Goal: Contribute content

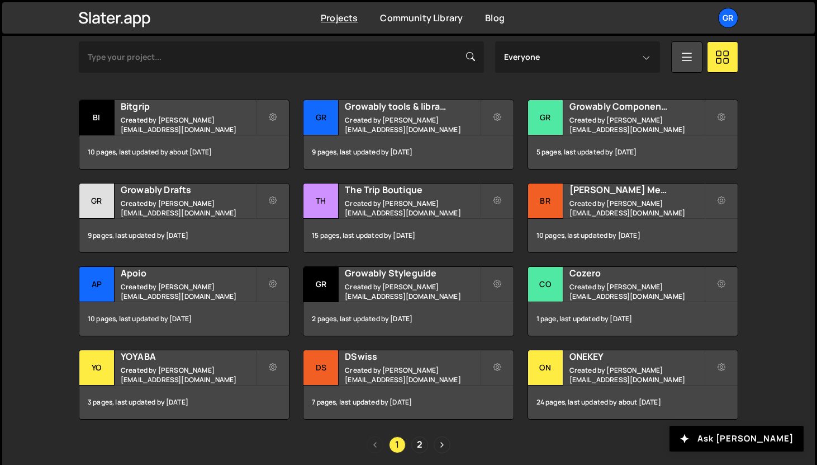
scroll to position [394, 0]
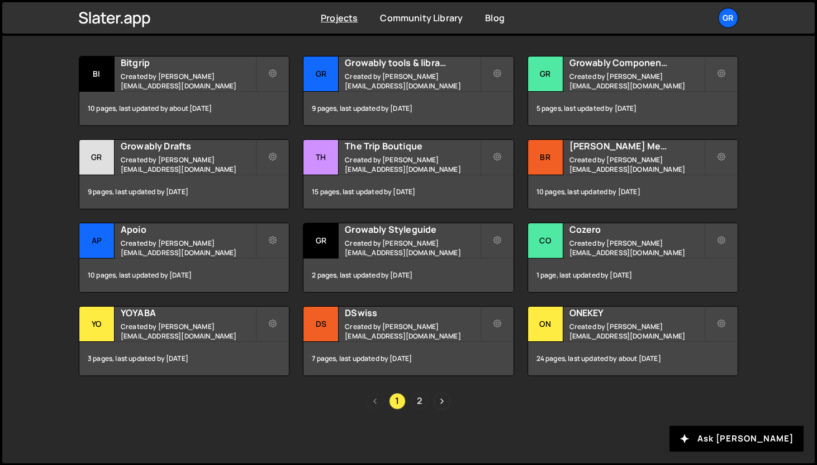
click at [416, 401] on link "2" at bounding box center [419, 400] width 17 height 17
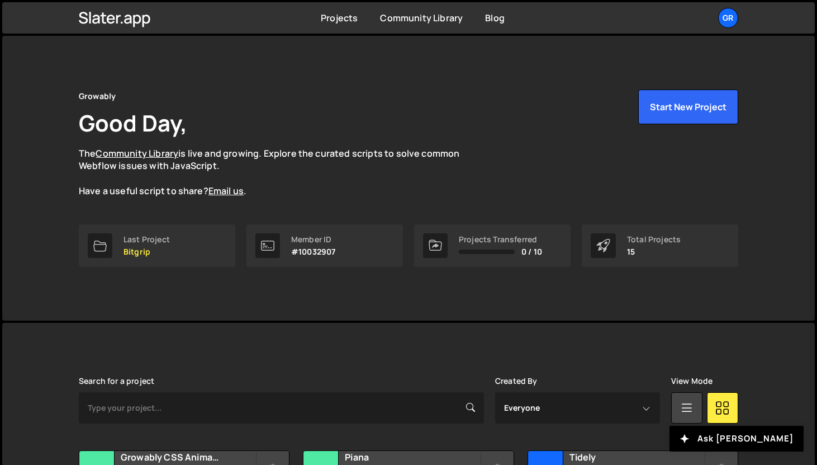
scroll to position [144, 0]
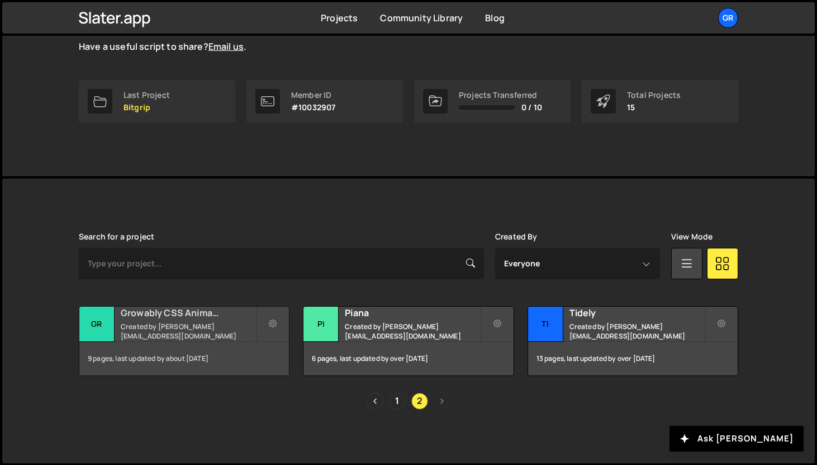
click at [216, 332] on small "Created by [PERSON_NAME][EMAIL_ADDRESS][DOMAIN_NAME]" at bounding box center [188, 330] width 135 height 19
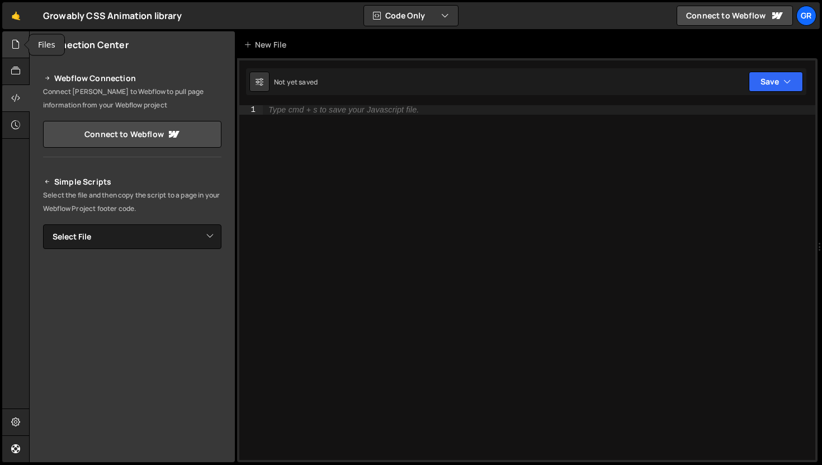
click at [20, 54] on div at bounding box center [15, 44] width 27 height 27
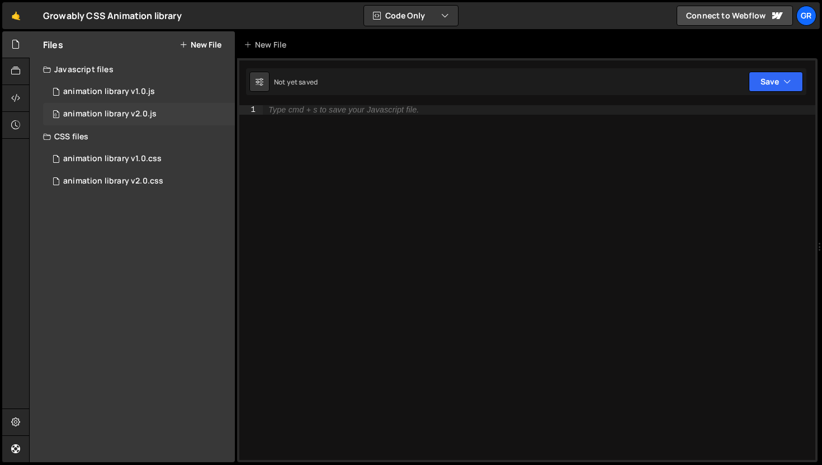
click at [116, 105] on div "0 animation library v2.0.js 0" at bounding box center [139, 114] width 192 height 22
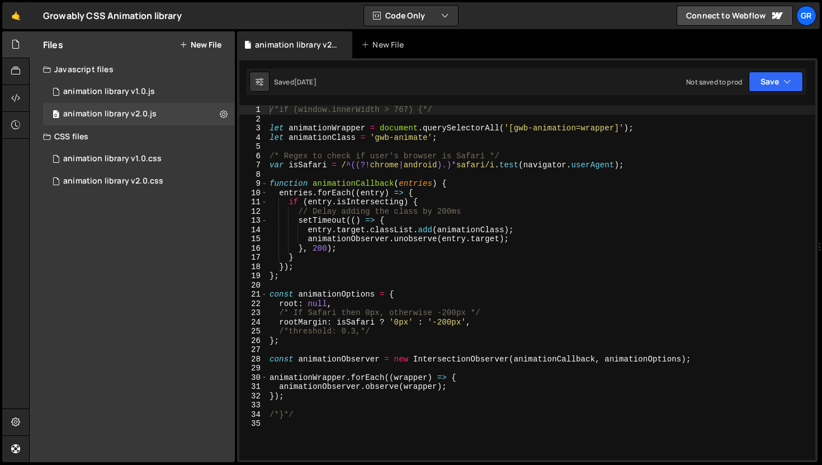
click at [411, 335] on div "/*if (window.innerWidth > 767) {*/ let animationWrapper = document . querySelec…" at bounding box center [541, 291] width 548 height 373
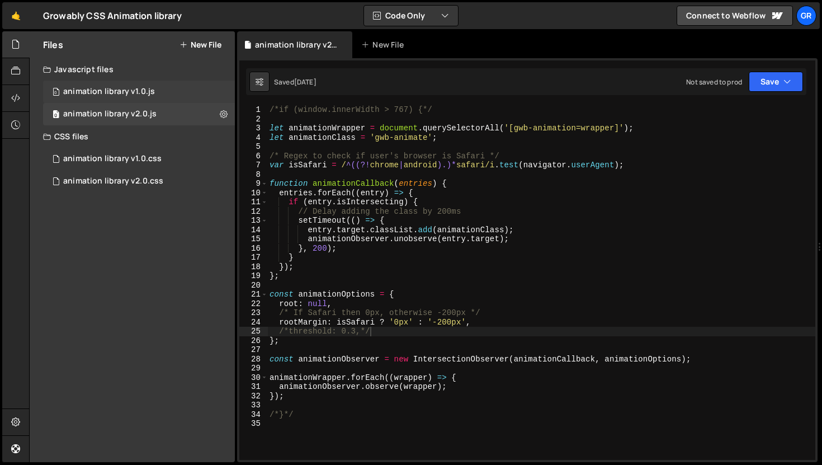
click at [131, 93] on div "animation library v1.0.js" at bounding box center [109, 92] width 92 height 10
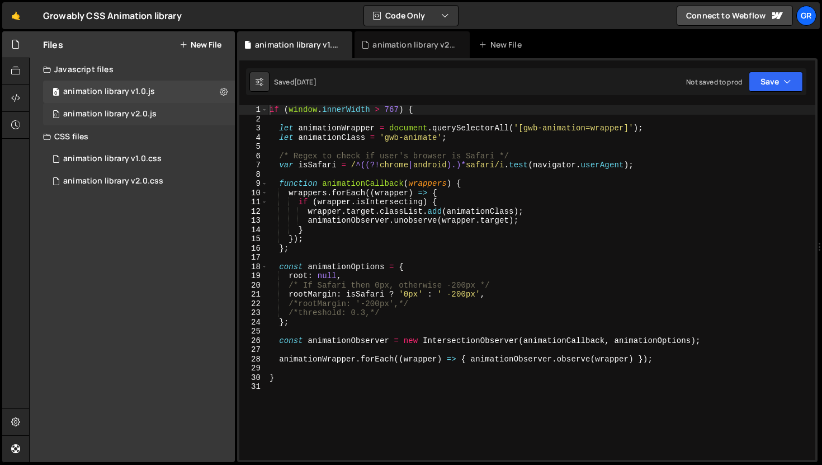
click at [131, 111] on div "animation library v2.0.js" at bounding box center [109, 114] width 93 height 10
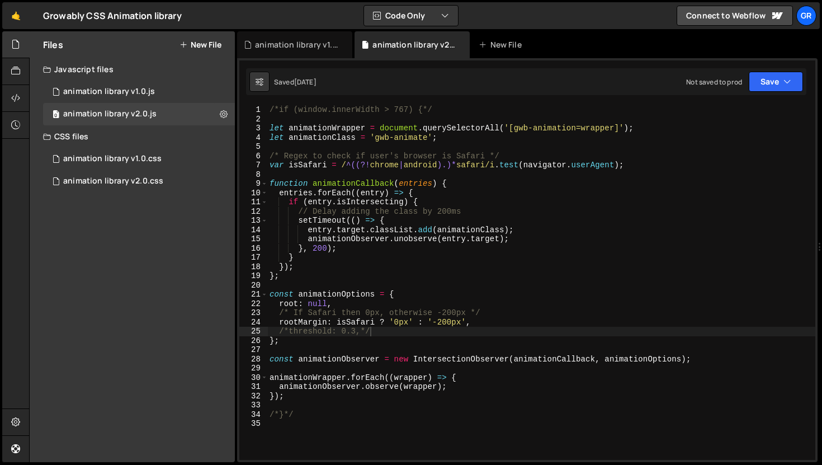
click at [328, 271] on div "/*if (window.innerWidth > 767) {*/ let animationWrapper = document . querySelec…" at bounding box center [541, 291] width 548 height 373
click at [349, 244] on div "/*if (window.innerWidth > 767) {*/ let animationWrapper = document . querySelec…" at bounding box center [541, 291] width 548 height 373
type textarea "}, 200);"
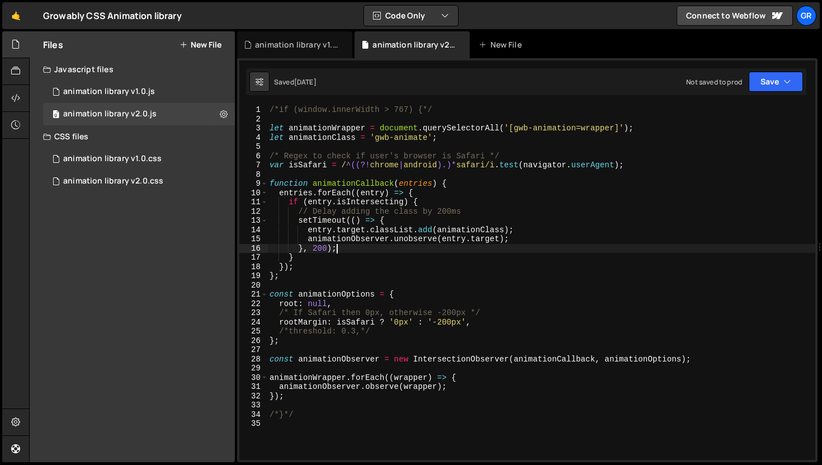
click at [347, 247] on div "/*if (window.innerWidth > 767) {*/ let animationWrapper = document . querySelec…" at bounding box center [541, 291] width 548 height 373
click at [318, 287] on div "/*if (window.innerWidth > 767) {*/ let animationWrapper = document . querySelec…" at bounding box center [541, 291] width 548 height 373
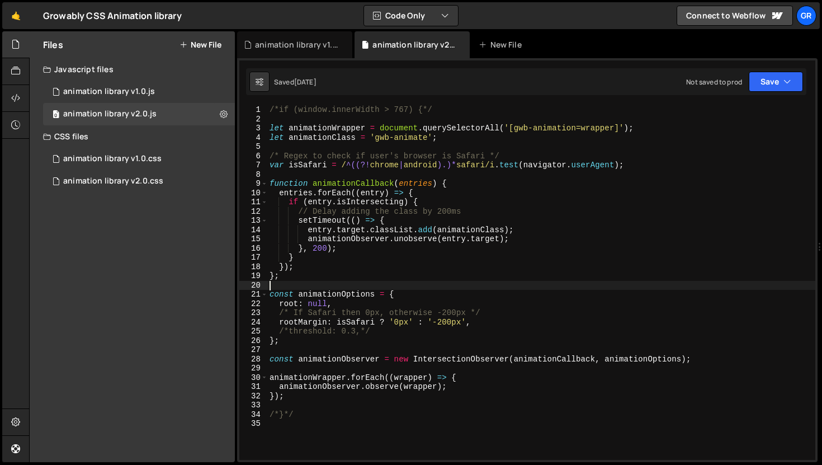
click at [302, 427] on div "/*if (window.innerWidth > 767) {*/ let animationWrapper = document . querySelec…" at bounding box center [541, 291] width 548 height 373
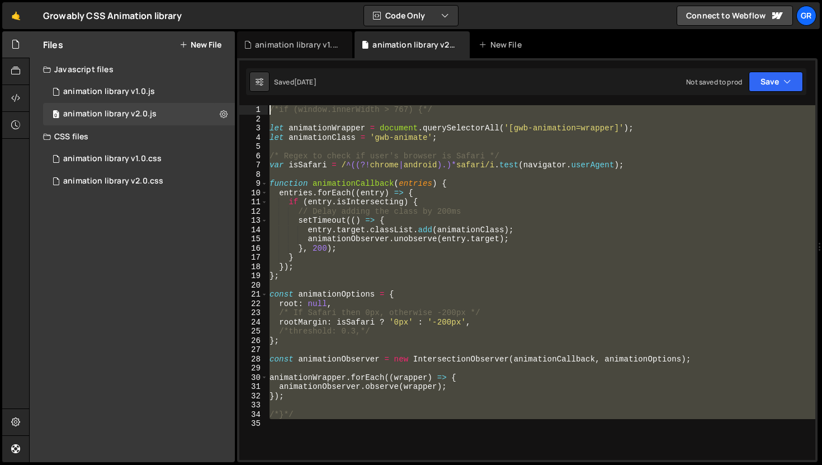
drag, startPoint x: 302, startPoint y: 434, endPoint x: 193, endPoint y: 17, distance: 431.4
click at [193, 14] on div "Hold on a sec... Are you certain you wish to leave this page? Any changes you'v…" at bounding box center [411, 232] width 822 height 465
type textarea "/*if (window.innerWidth > 767) {*/"
click at [331, 116] on div "/*if (window.innerWidth > 767) {*/ let animationWrapper = document . querySelec…" at bounding box center [541, 282] width 548 height 354
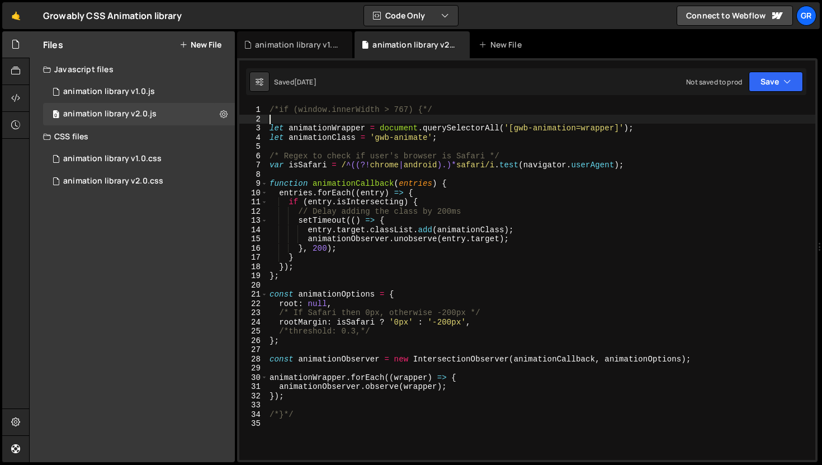
click at [442, 323] on div "/*if (window.innerWidth > 767) {*/ let animationWrapper = document . querySelec…" at bounding box center [541, 291] width 548 height 373
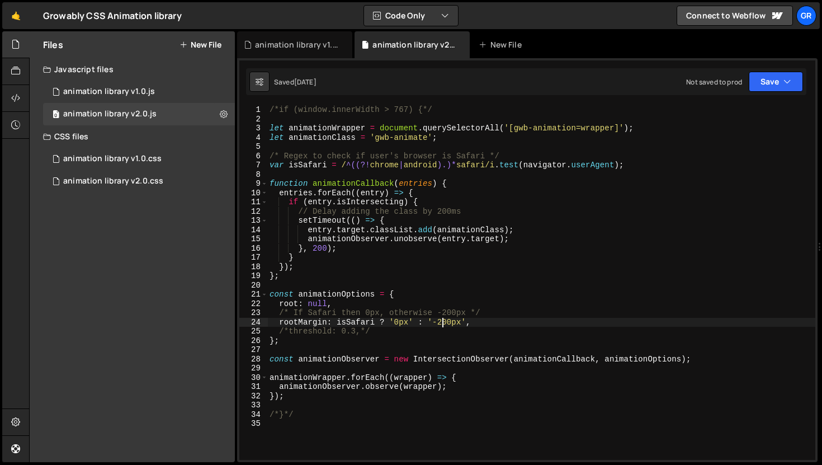
click at [442, 323] on div "/*if (window.innerWidth > 767) {*/ let animationWrapper = document . querySelec…" at bounding box center [541, 291] width 548 height 373
click at [322, 250] on div "/*if (window.innerWidth > 767) {*/ let animationWrapper = document . querySelec…" at bounding box center [541, 291] width 548 height 373
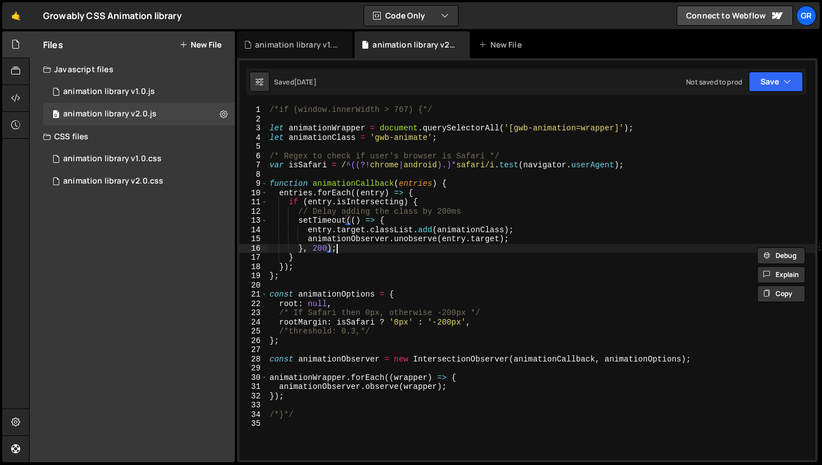
click at [347, 247] on div "/*if (window.innerWidth > 767) {*/ let animationWrapper = document . querySelec…" at bounding box center [541, 291] width 548 height 373
click at [318, 249] on div "/*if (window.innerWidth > 767) {*/ let animationWrapper = document . querySelec…" at bounding box center [541, 291] width 548 height 373
click at [351, 220] on div "/*if (window.innerWidth > 767) {*/ let animationWrapper = document . querySelec…" at bounding box center [541, 291] width 548 height 373
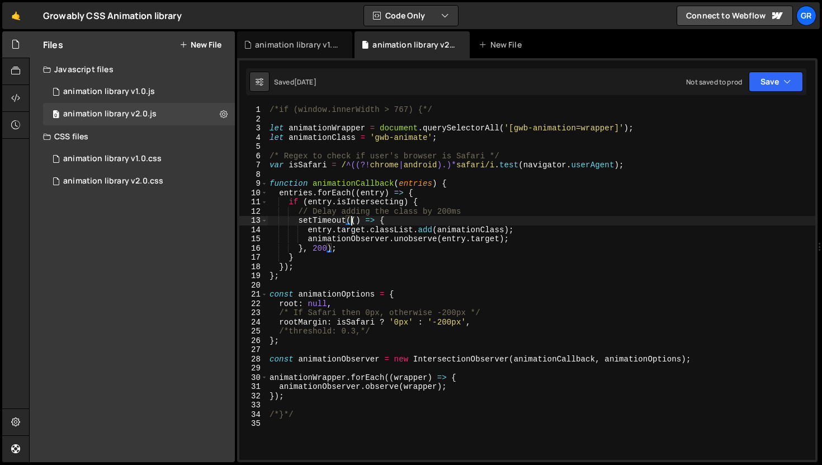
click at [321, 244] on div "/*if (window.innerWidth > 767) {*/ let animationWrapper = document . querySelec…" at bounding box center [541, 291] width 548 height 373
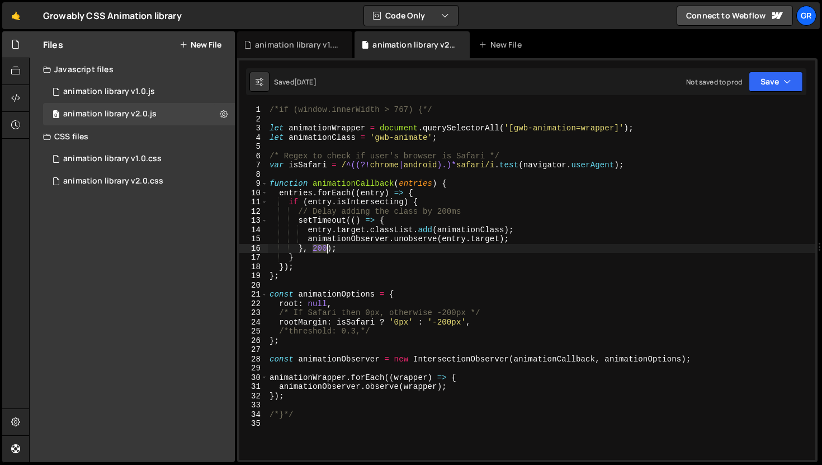
click at [321, 244] on div "/*if (window.innerWidth > 767) {*/ let animationWrapper = document . querySelec…" at bounding box center [541, 291] width 548 height 373
click at [384, 232] on div "/*if (window.innerWidth > 767) {*/ let animationWrapper = document . querySelec…" at bounding box center [541, 291] width 548 height 373
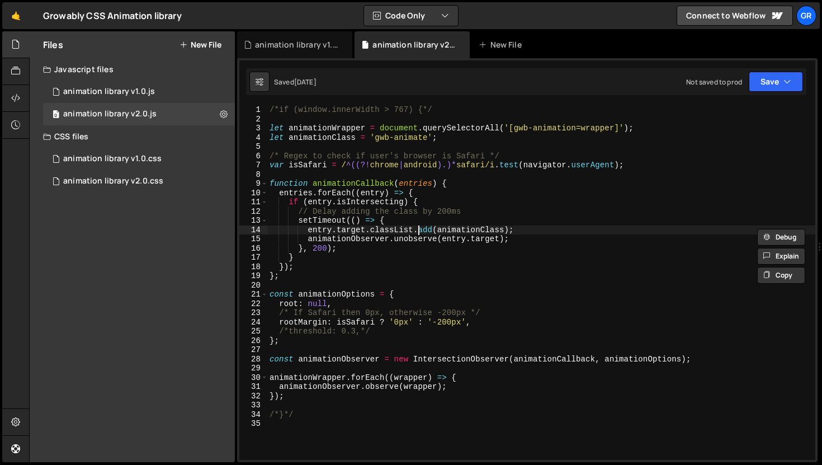
click at [416, 232] on div "/*if (window.innerWidth > 767) {*/ let animationWrapper = document . querySelec…" at bounding box center [541, 291] width 548 height 373
click at [467, 229] on div "/*if (window.innerWidth > 767) {*/ let animationWrapper = document . querySelec…" at bounding box center [541, 291] width 548 height 373
click at [441, 249] on div "/*if (window.innerWidth > 767) {*/ let animationWrapper = document . querySelec…" at bounding box center [541, 291] width 548 height 373
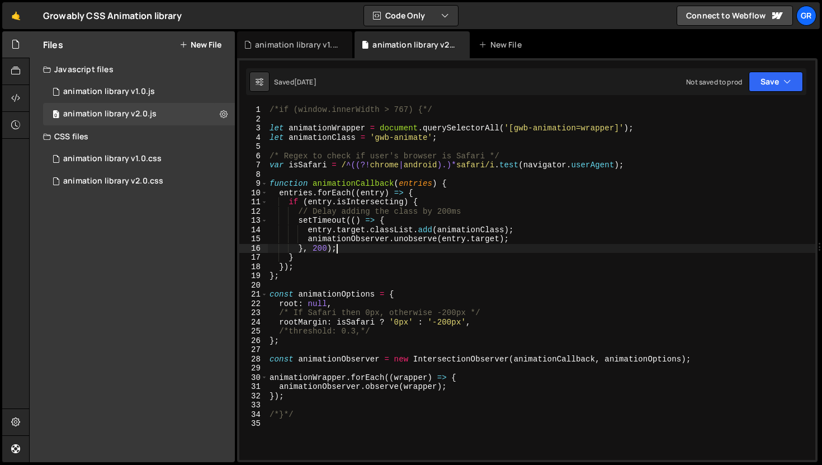
click at [323, 246] on div "/*if (window.innerWidth > 767) {*/ let animationWrapper = document . querySelec…" at bounding box center [541, 291] width 548 height 373
click at [448, 325] on div "/*if (window.innerWidth > 767) {*/ let animationWrapper = document . querySelec…" at bounding box center [541, 291] width 548 height 373
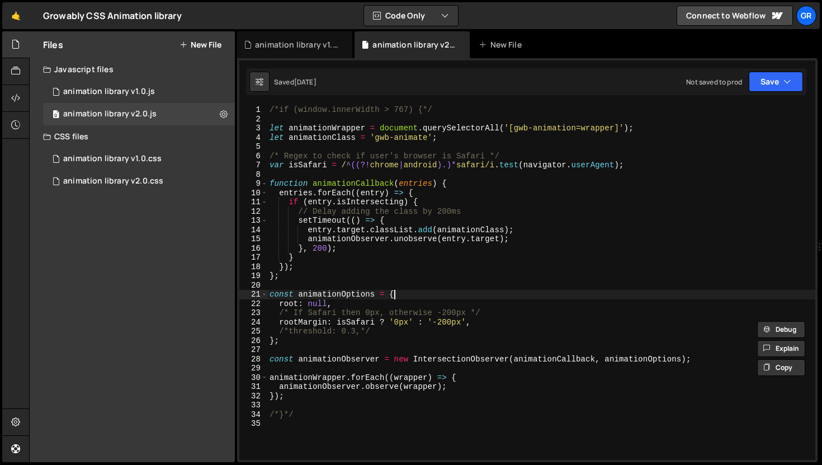
click at [434, 295] on div "/*if (window.innerWidth > 767) {*/ let animationWrapper = document . querySelec…" at bounding box center [541, 291] width 548 height 373
click at [371, 329] on div "/*if (window.innerWidth > 767) {*/ let animationWrapper = document . querySelec…" at bounding box center [541, 291] width 548 height 373
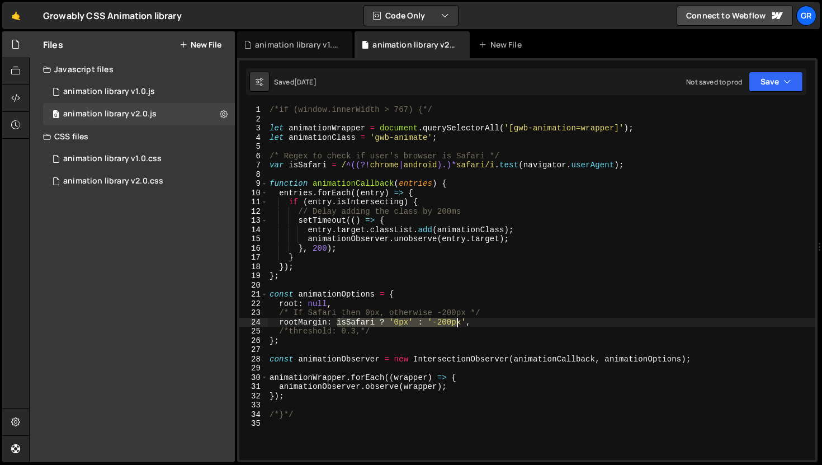
drag, startPoint x: 339, startPoint y: 321, endPoint x: 465, endPoint y: 323, distance: 125.8
click at [465, 323] on div "/*if (window.innerWidth > 767) {*/ let animationWrapper = document . querySelec…" at bounding box center [541, 291] width 548 height 373
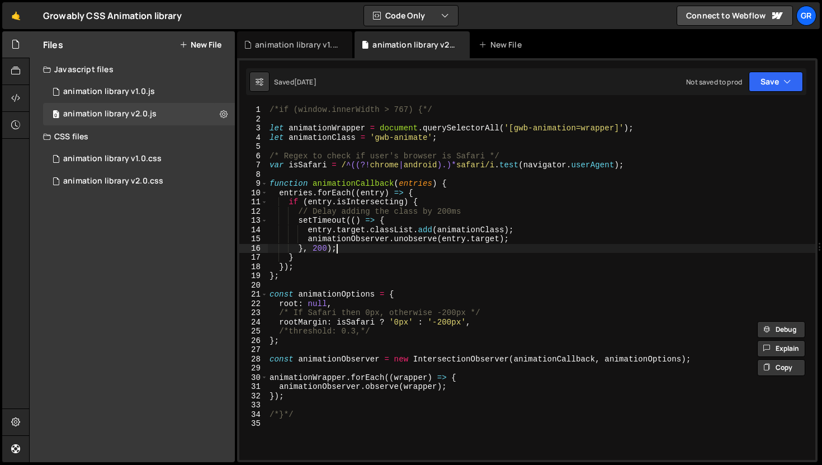
click at [345, 249] on div "/*if (window.innerWidth > 767) {*/ let animationWrapper = document . querySelec…" at bounding box center [541, 291] width 548 height 373
click at [325, 249] on div "/*if (window.innerWidth > 767) {*/ let animationWrapper = document . querySelec…" at bounding box center [541, 291] width 548 height 373
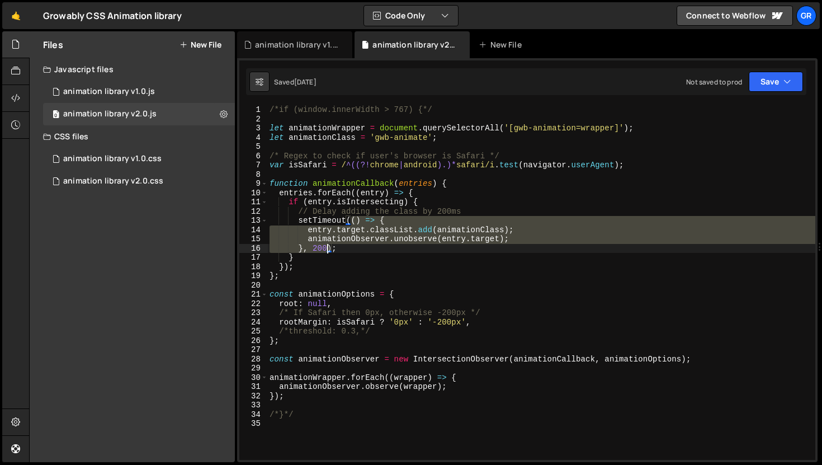
click at [325, 249] on div "/*if (window.innerWidth > 767) {*/ let animationWrapper = document . querySelec…" at bounding box center [541, 291] width 548 height 373
click at [319, 249] on div "/*if (window.innerWidth > 767) {*/ let animationWrapper = document . querySelec…" at bounding box center [541, 282] width 548 height 354
type textarea "}, 200);"
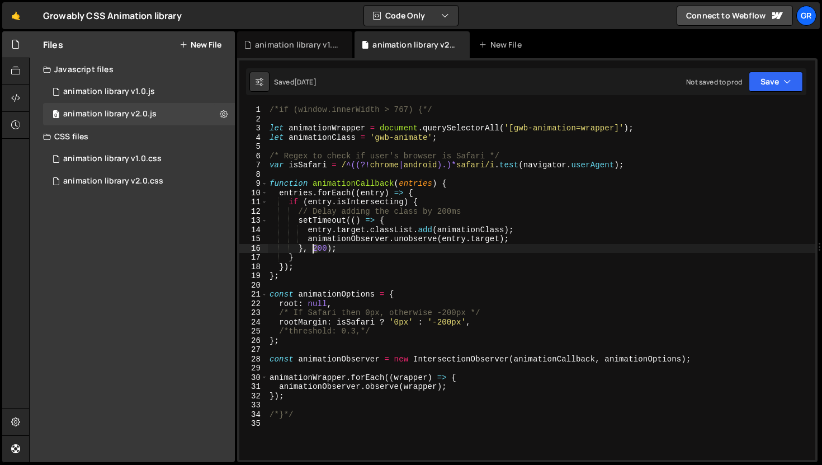
click at [314, 249] on div "/*if (window.innerWidth > 767) {*/ let animationWrapper = document . querySelec…" at bounding box center [541, 291] width 548 height 373
click at [343, 248] on div "/*if (window.innerWidth > 767) {*/ let animationWrapper = document . querySelec…" at bounding box center [541, 291] width 548 height 373
